Goal: Find specific page/section: Find specific page/section

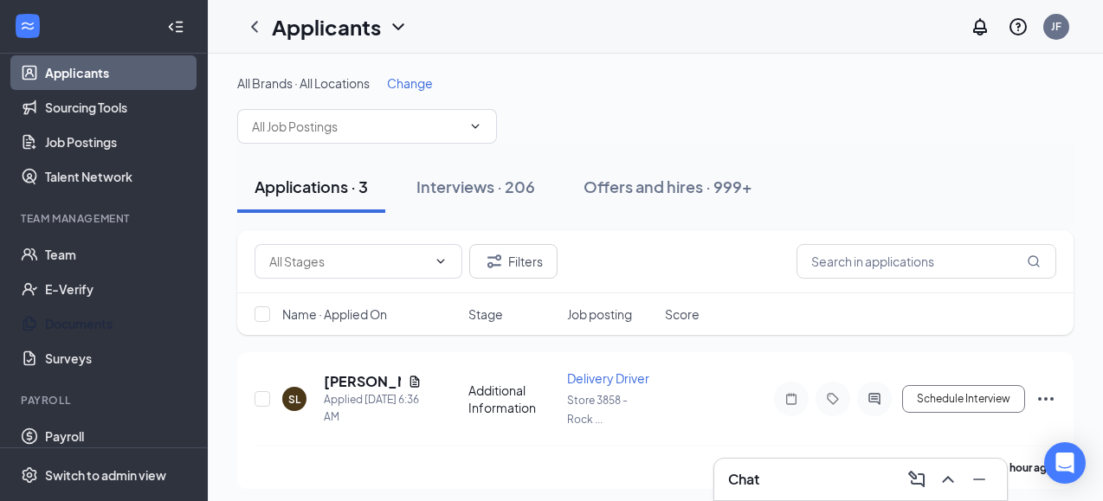
scroll to position [245, 0]
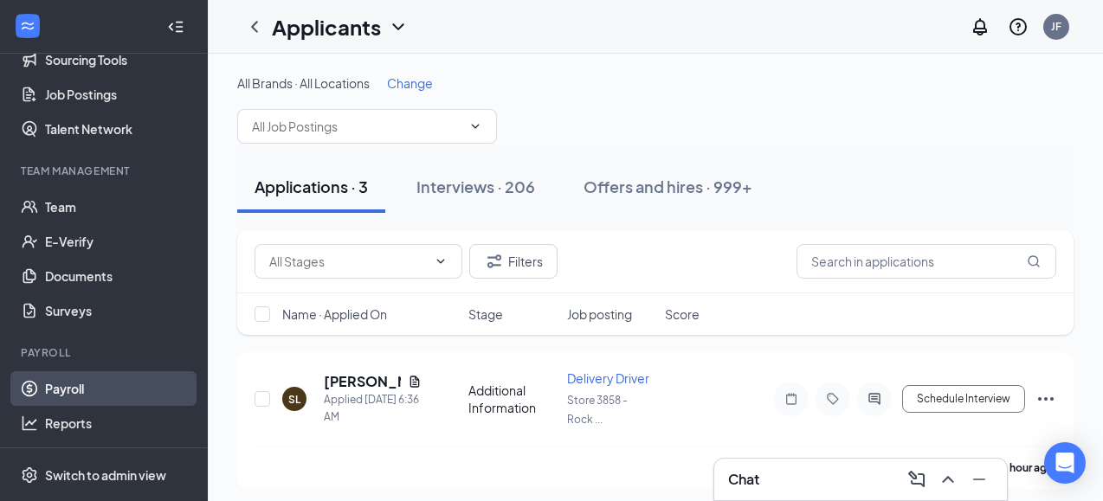
click at [89, 386] on link "Payroll" at bounding box center [119, 388] width 148 height 35
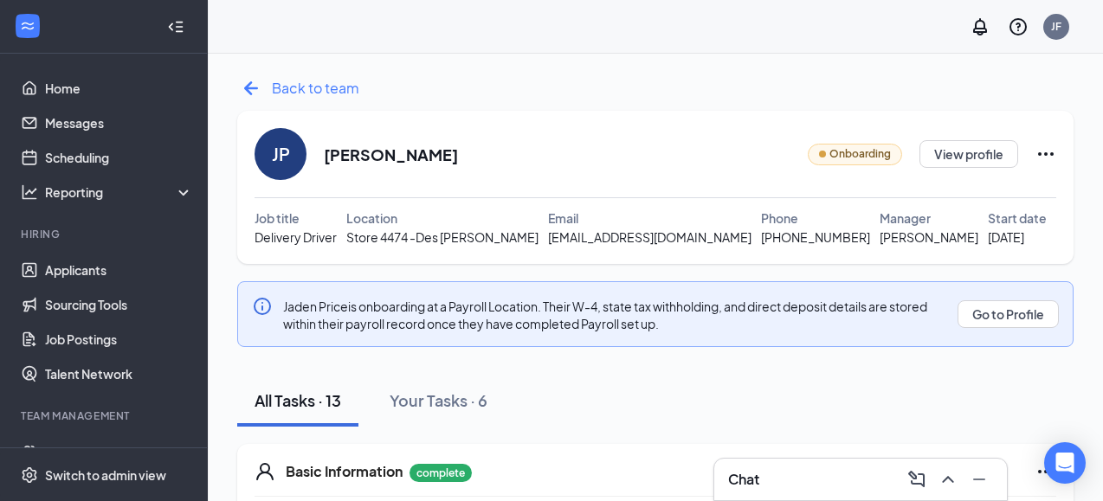
click at [252, 91] on icon "ArrowLeftNew" at bounding box center [251, 88] width 28 height 28
